Goal: Task Accomplishment & Management: Complete application form

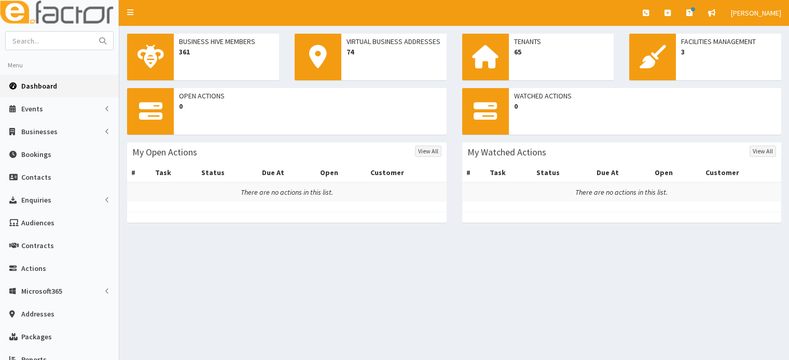
click at [65, 40] on input "text" at bounding box center [49, 41] width 87 height 18
type input "kia"
click at [92, 32] on button "submit" at bounding box center [102, 41] width 21 height 18
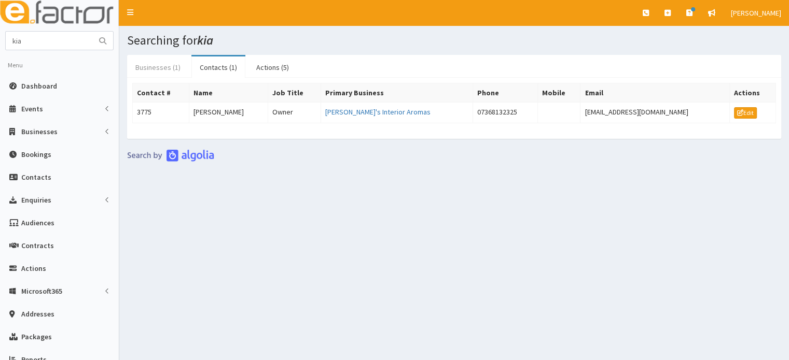
click at [156, 62] on link "Businesses (1)" at bounding box center [158, 68] width 62 height 22
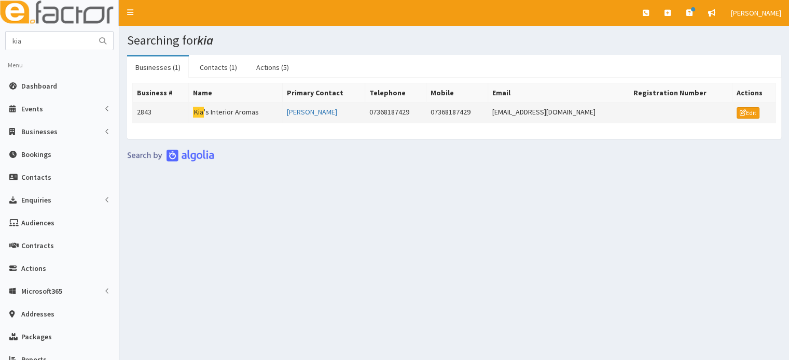
click at [228, 111] on td "[PERSON_NAME] 's Interior Aromas" at bounding box center [236, 113] width 94 height 21
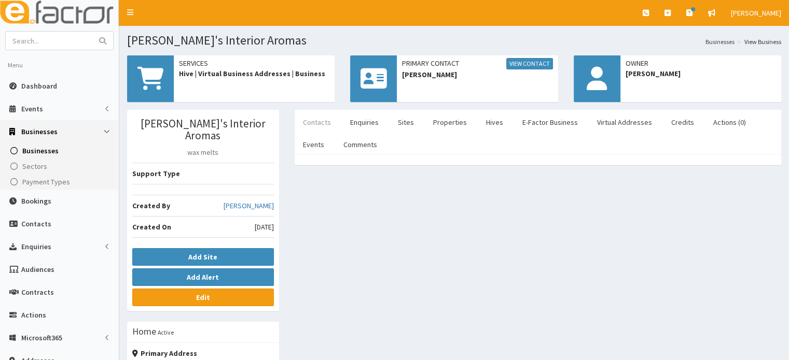
click at [319, 125] on link "Contacts" at bounding box center [316, 122] width 45 height 22
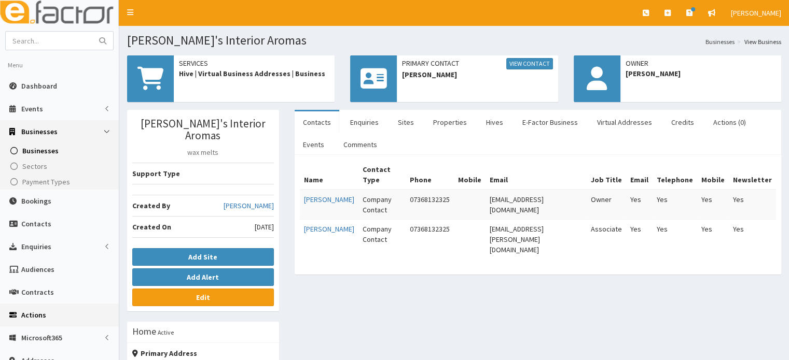
click at [56, 312] on link "Actions" at bounding box center [59, 315] width 119 height 23
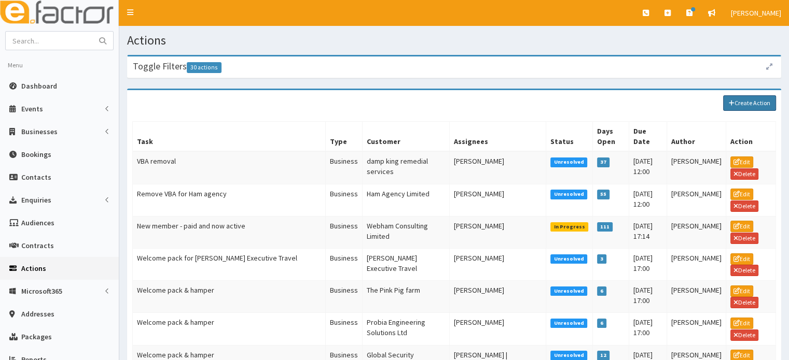
click at [769, 106] on link "Create Action" at bounding box center [749, 103] width 53 height 16
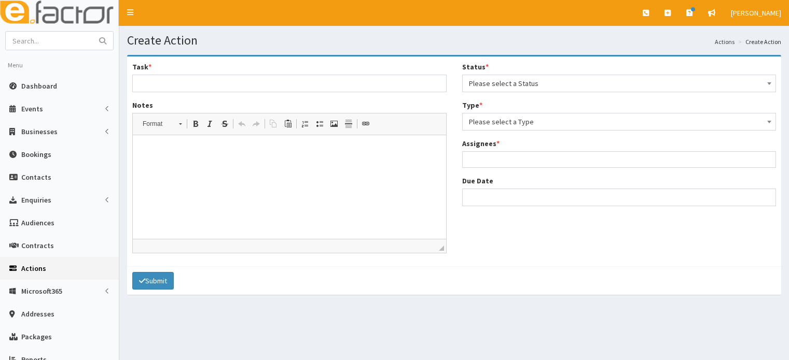
select select
click at [274, 82] on input "Task *" at bounding box center [289, 84] width 314 height 18
type input "Would like a catch up meeting and support"
click at [276, 144] on html at bounding box center [289, 151] width 313 height 32
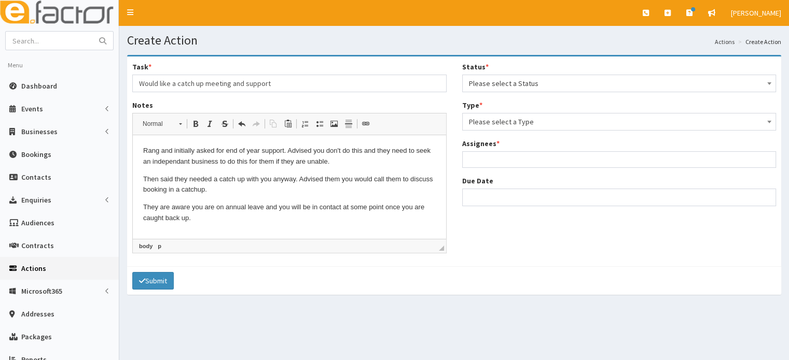
click at [498, 87] on span "Please select a Status" at bounding box center [619, 83] width 301 height 15
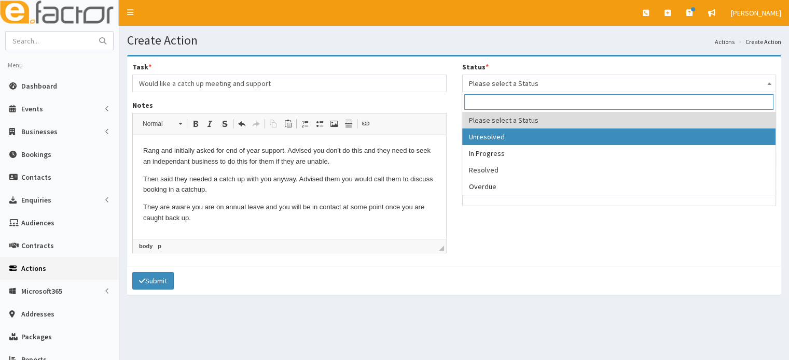
select select "1"
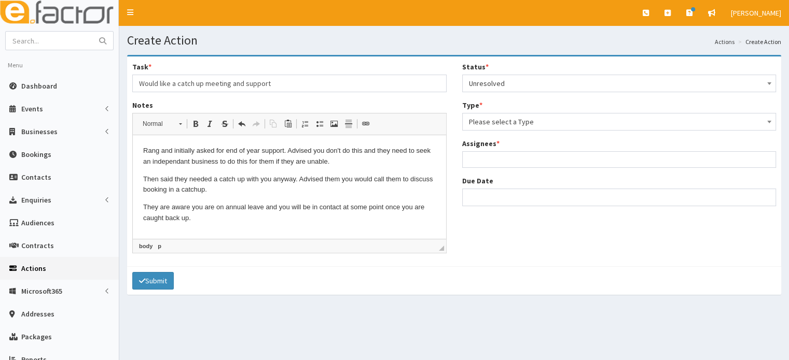
click at [493, 125] on span "Please select a Type" at bounding box center [619, 122] width 301 height 15
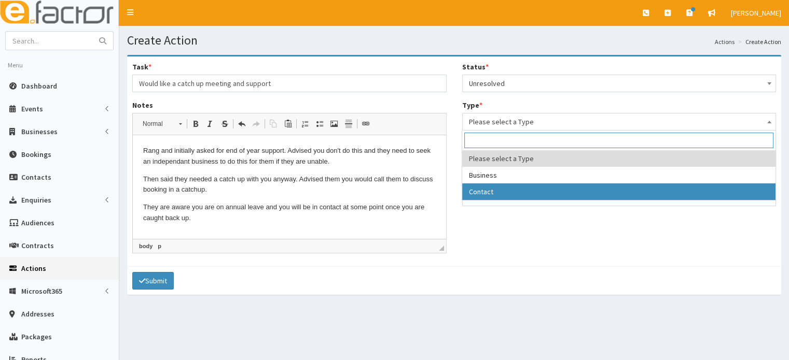
select select "contact"
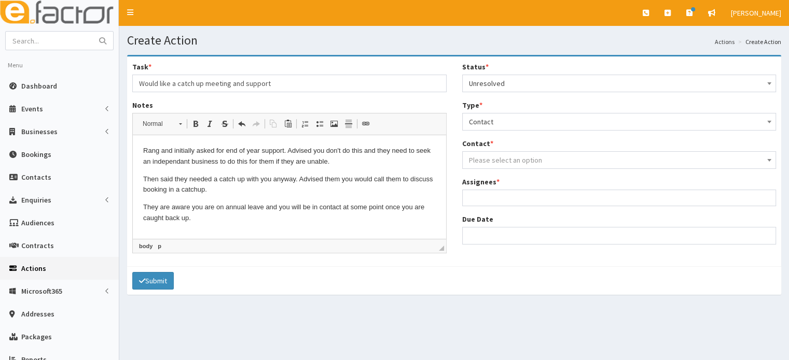
click at [485, 159] on span "Please select an option" at bounding box center [505, 160] width 73 height 9
type input "april"
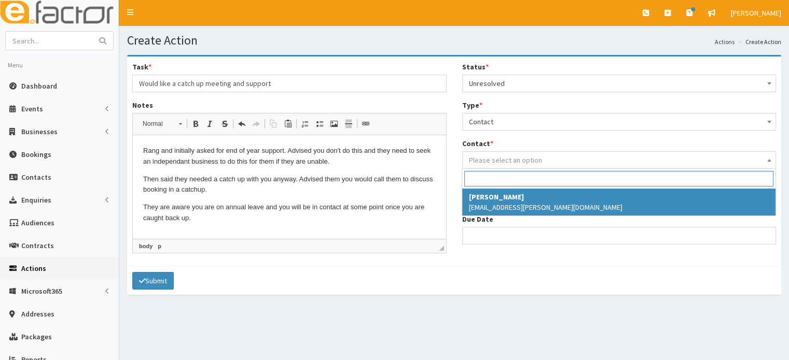
click at [493, 120] on span "Contact" at bounding box center [619, 122] width 301 height 15
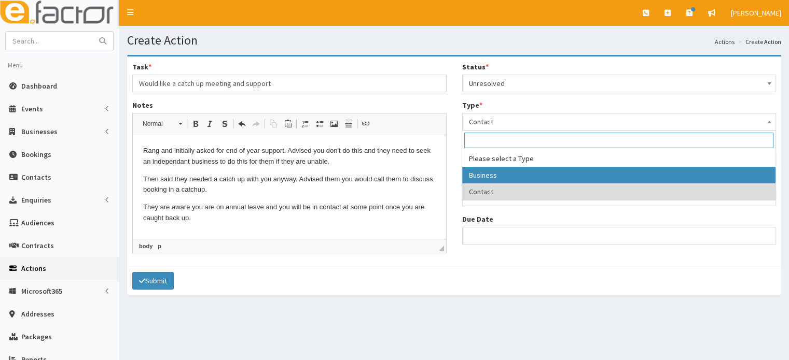
select select "business"
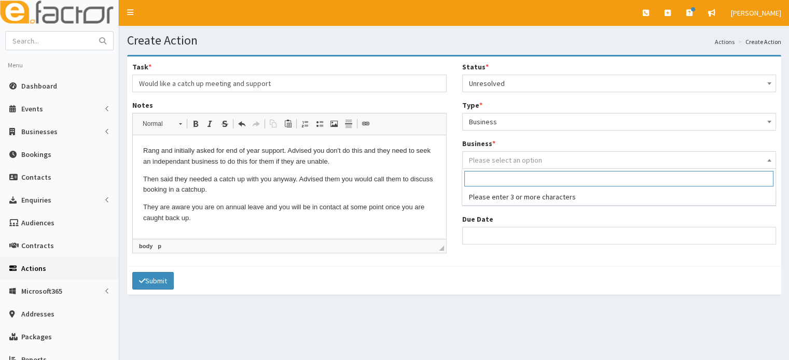
click at [512, 159] on span "Please select an option" at bounding box center [505, 160] width 73 height 9
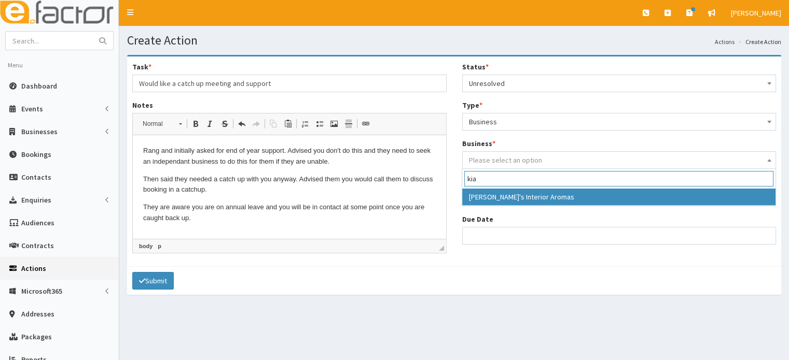
type input "kia"
select select "2843"
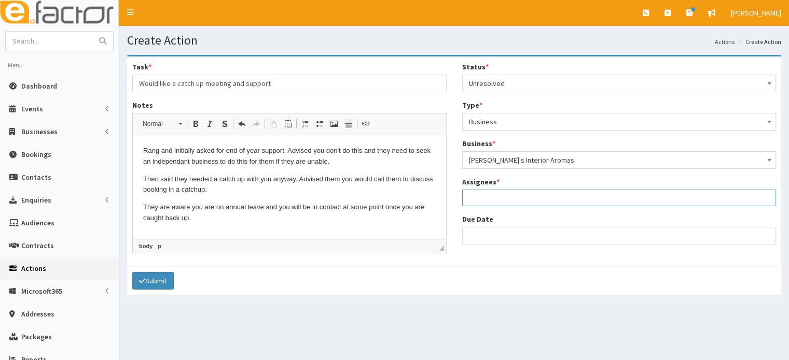
click at [497, 192] on ul at bounding box center [618, 196] width 313 height 13
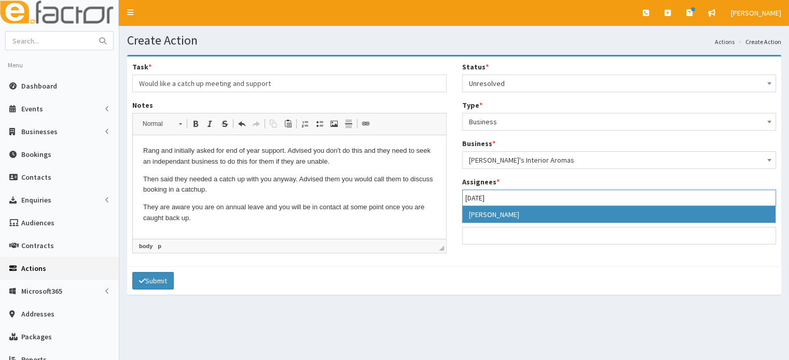
type input "jul"
select select "16"
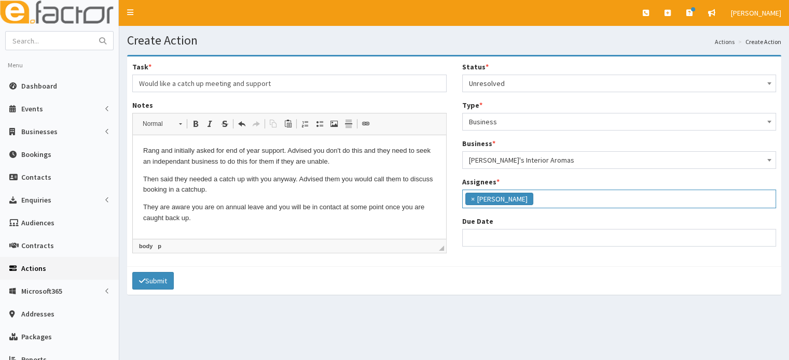
click at [513, 218] on div "Due Date" at bounding box center [619, 231] width 314 height 31
click at [496, 243] on input "Due Date" at bounding box center [619, 238] width 314 height 18
select select "12"
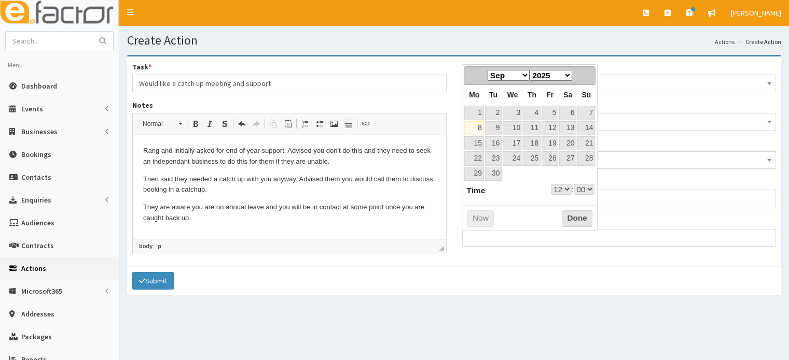
click at [495, 86] on th "Tu" at bounding box center [493, 95] width 18 height 20
click at [572, 143] on link "20" at bounding box center [567, 143] width 17 height 14
type input "20-09-2025 12:00"
select select "12"
click at [545, 281] on div "Submit" at bounding box center [454, 280] width 654 height 29
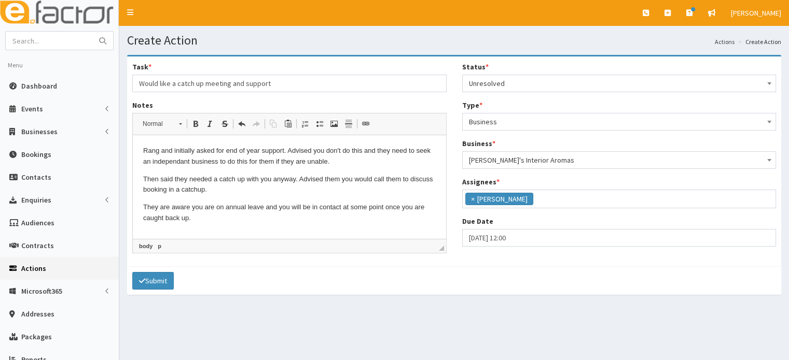
click at [293, 272] on div "Submit" at bounding box center [454, 280] width 654 height 29
click at [159, 282] on button "Submit" at bounding box center [152, 281] width 41 height 18
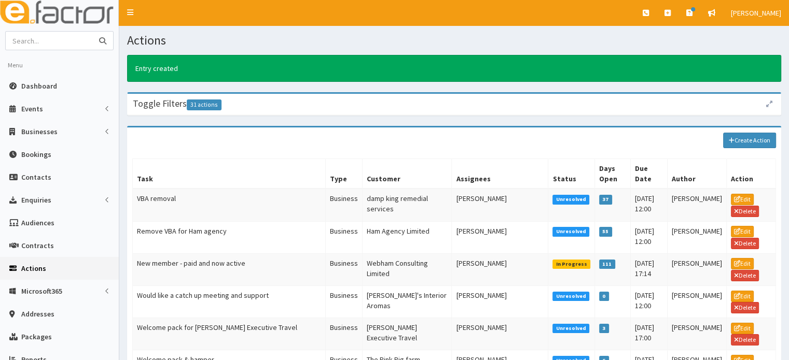
click at [64, 45] on input "text" at bounding box center [49, 41] width 87 height 18
type input "the mortgage space"
click at [92, 32] on button "submit" at bounding box center [102, 41] width 21 height 18
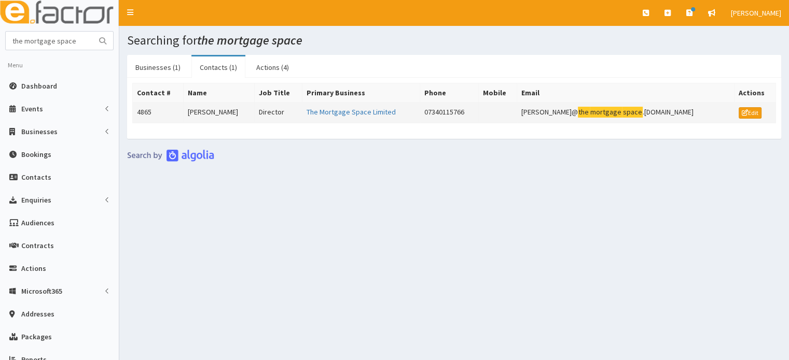
click at [212, 111] on td "[PERSON_NAME]" at bounding box center [219, 113] width 71 height 21
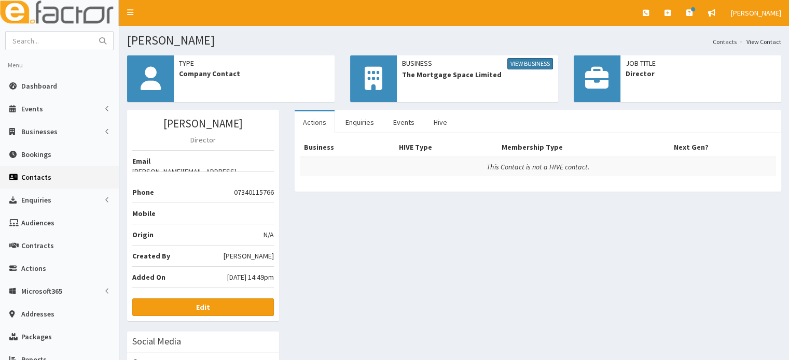
click at [527, 68] on link "View Business" at bounding box center [530, 63] width 46 height 11
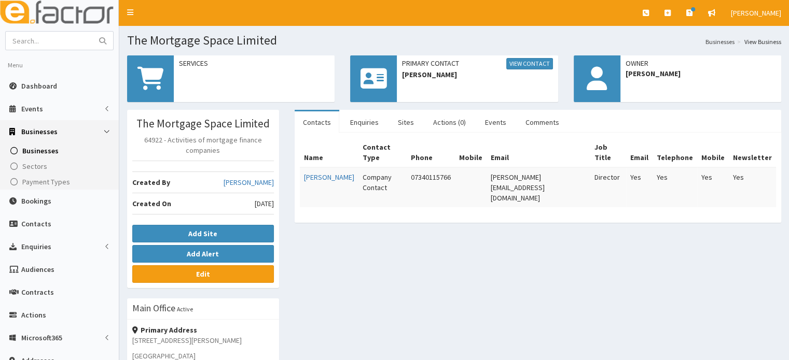
click at [292, 93] on div "Services" at bounding box center [230, 78] width 207 height 47
click at [538, 124] on link "Comments" at bounding box center [542, 122] width 50 height 22
